Goal: Navigation & Orientation: Find specific page/section

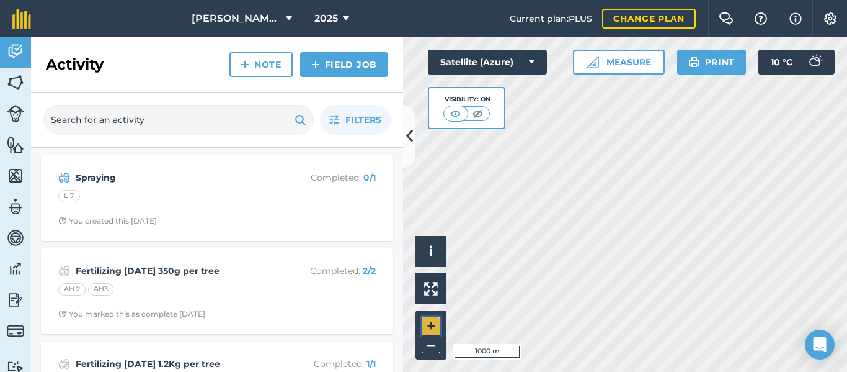
click at [432, 321] on button "+" at bounding box center [431, 325] width 19 height 19
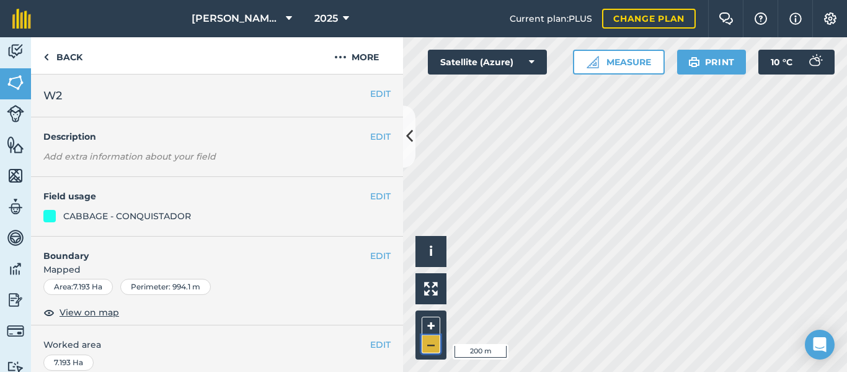
click at [429, 344] on button "–" at bounding box center [431, 344] width 19 height 18
click at [428, 317] on button "+" at bounding box center [431, 325] width 19 height 19
click at [435, 348] on button "–" at bounding box center [431, 344] width 19 height 18
